Goal: Find specific page/section: Find specific page/section

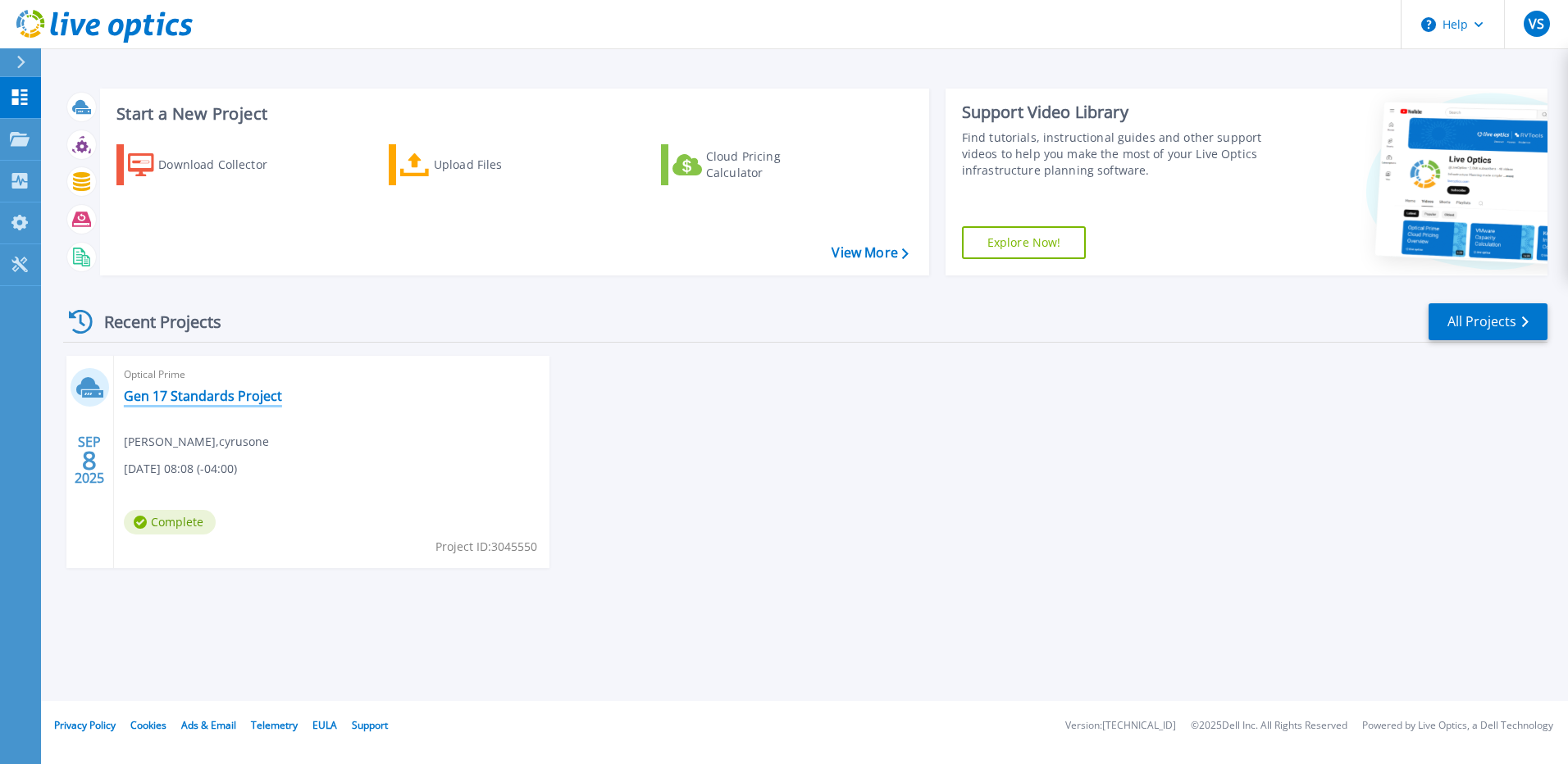
click at [242, 400] on link "Gen 17 Standards Project" at bounding box center [202, 396] width 158 height 16
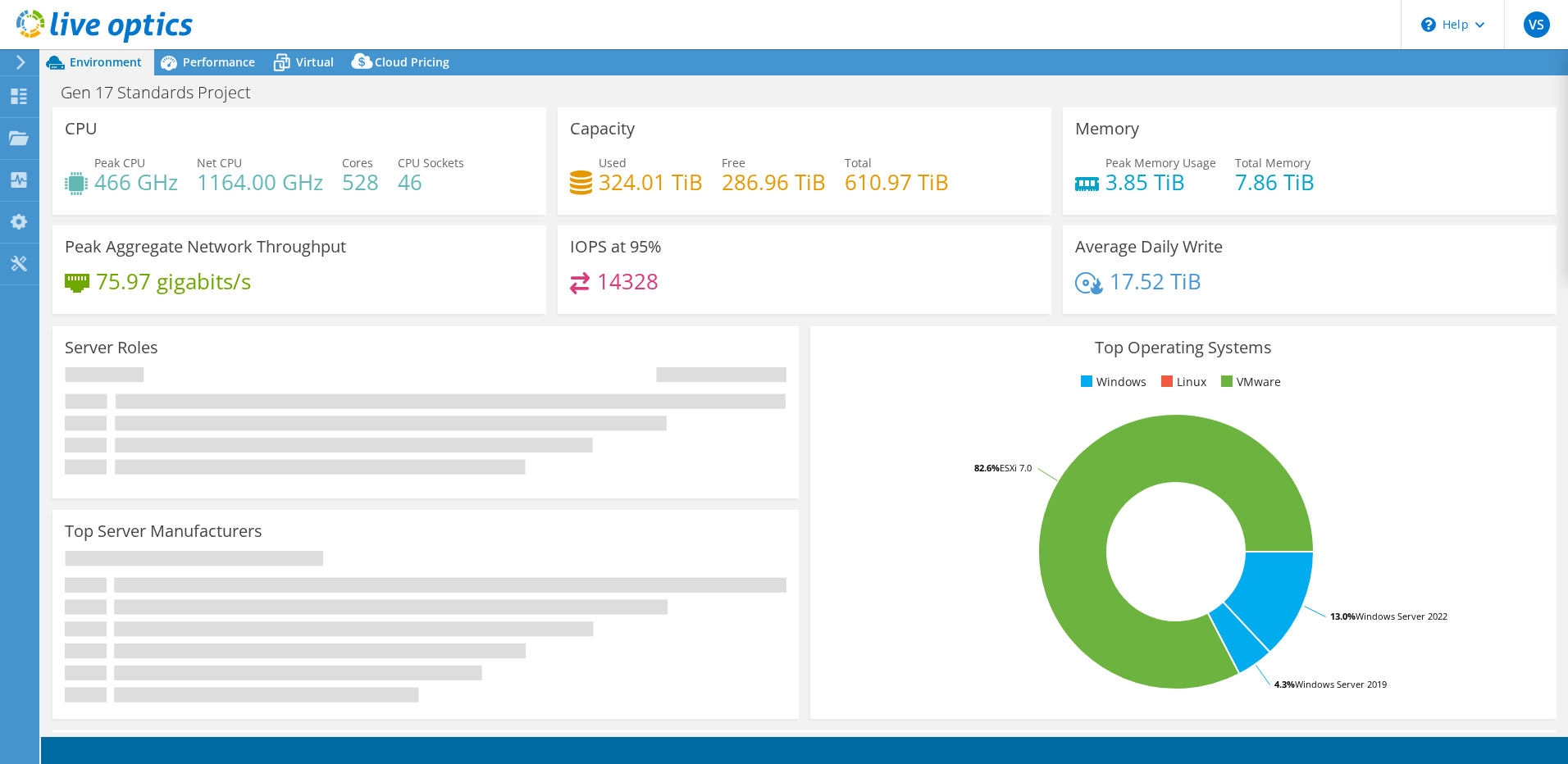
select select "USD"
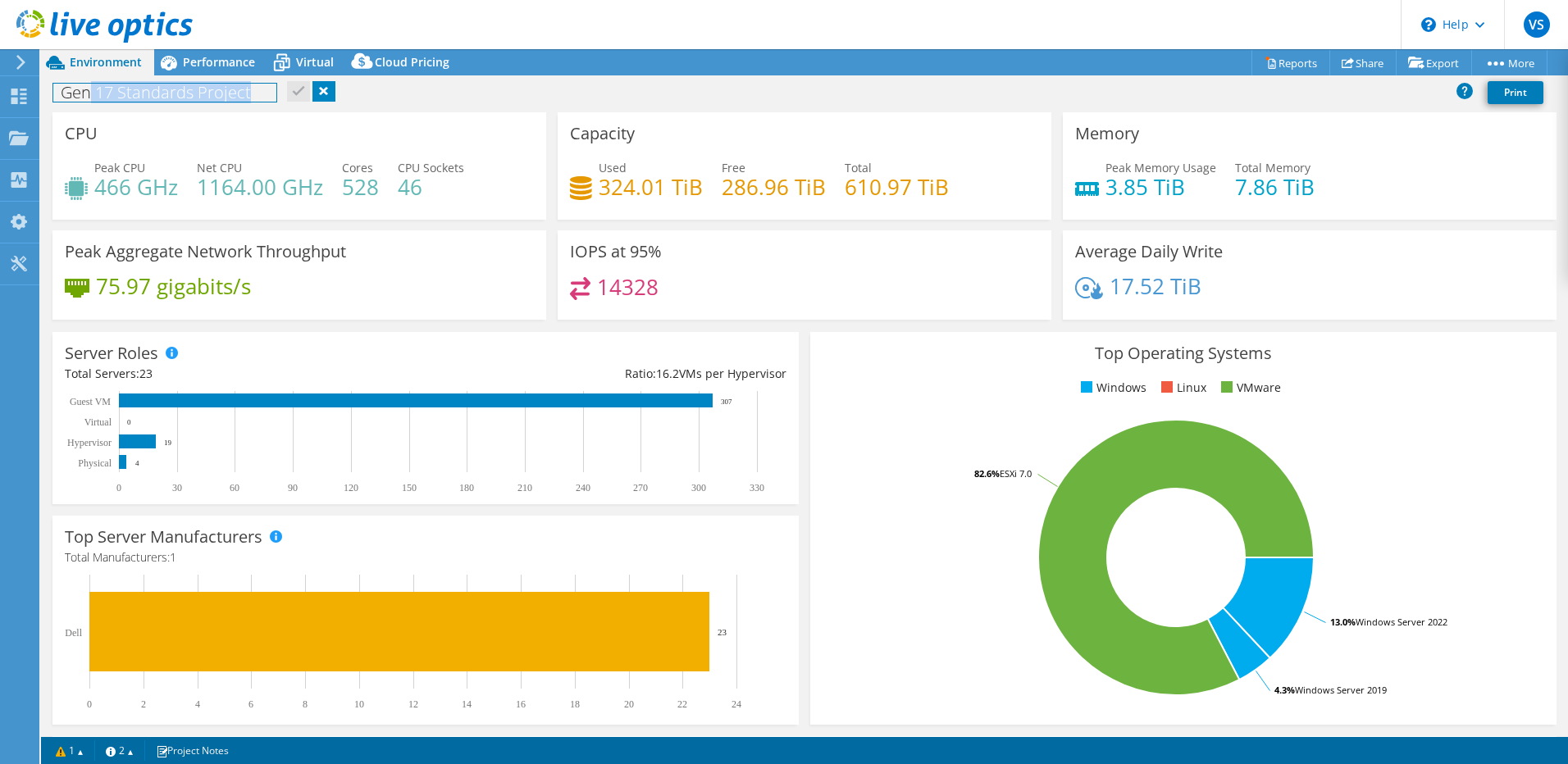
drag, startPoint x: 252, startPoint y: 95, endPoint x: 62, endPoint y: 94, distance: 190.0
click at [62, 94] on h1 "Gen 17 Standards Project" at bounding box center [164, 93] width 223 height 18
drag, startPoint x: 62, startPoint y: 94, endPoint x: 258, endPoint y: 91, distance: 196.0
click at [258, 91] on h1 "Gen 17 Standards Project" at bounding box center [164, 93] width 223 height 18
drag, startPoint x: 256, startPoint y: 92, endPoint x: 60, endPoint y: 100, distance: 196.2
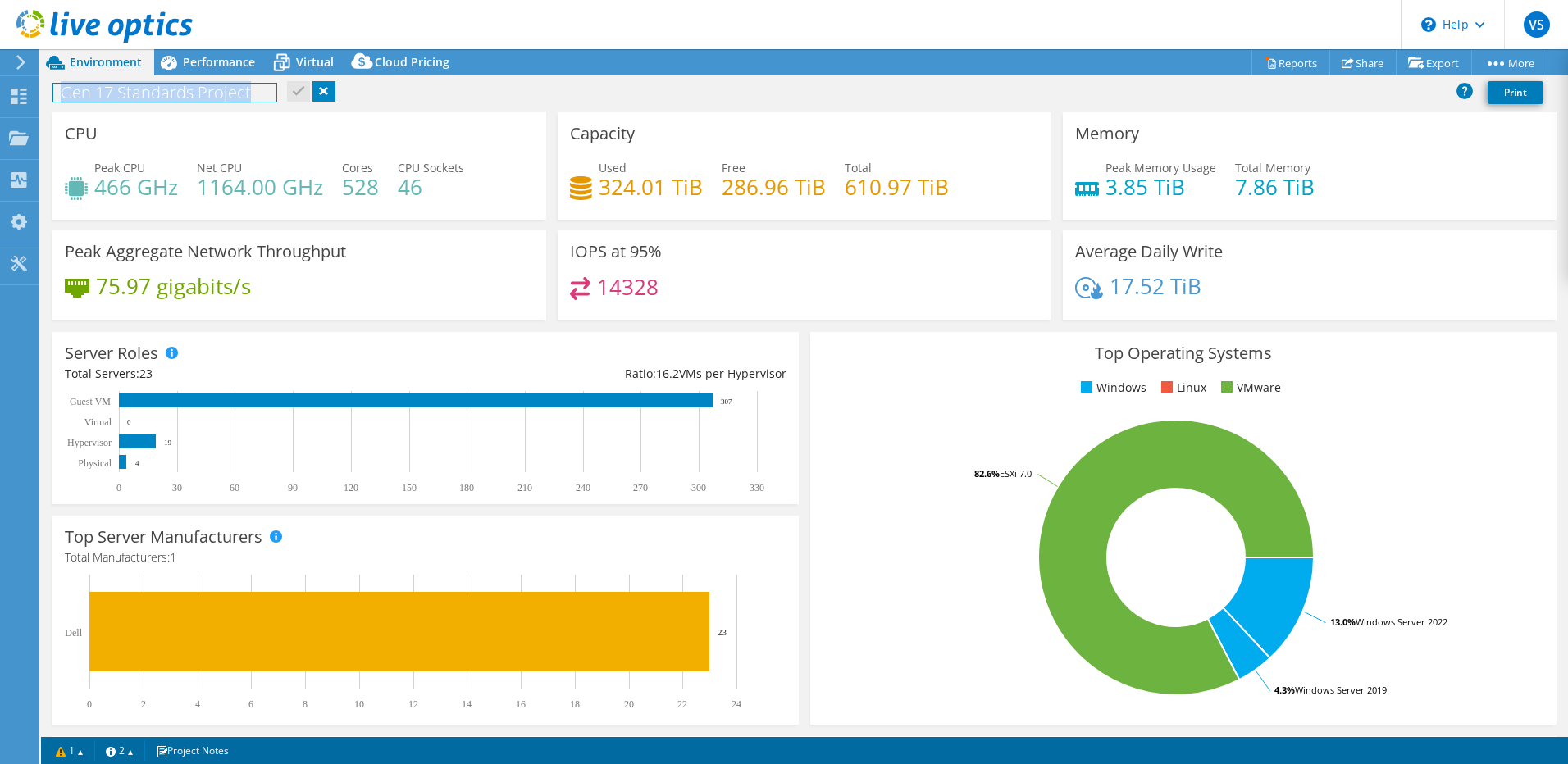
click at [59, 100] on h1 "Gen 17 Standards Project" at bounding box center [164, 93] width 223 height 18
copy h1 "Gen 17 Standards Project"
click at [14, 63] on div at bounding box center [18, 62] width 18 height 14
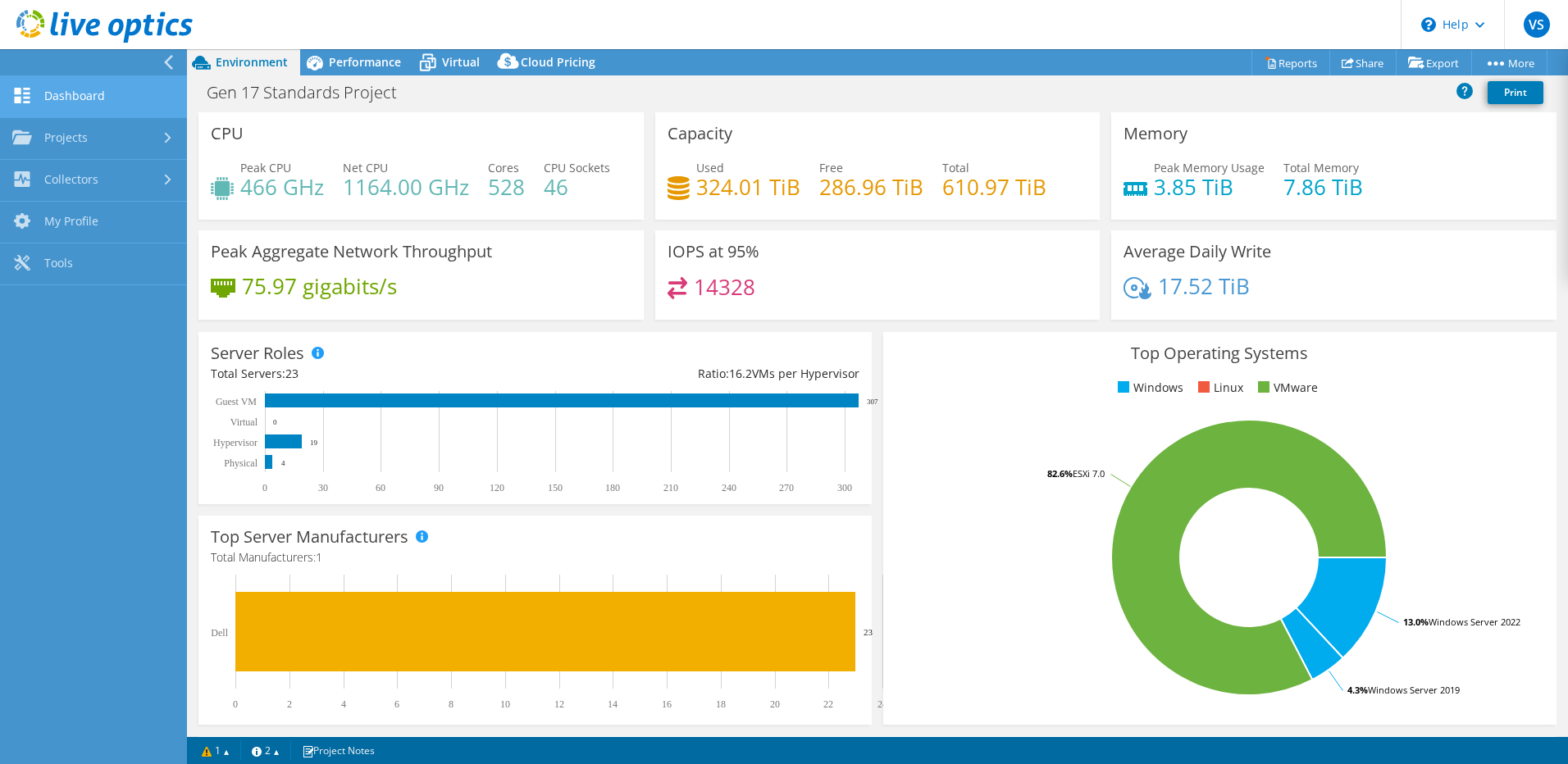
click at [42, 93] on link "Dashboard" at bounding box center [93, 97] width 187 height 41
